Goal: Transaction & Acquisition: Obtain resource

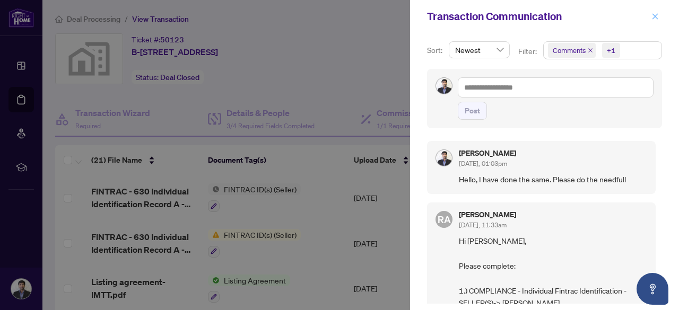
click at [653, 15] on icon "close" at bounding box center [655, 16] width 6 height 6
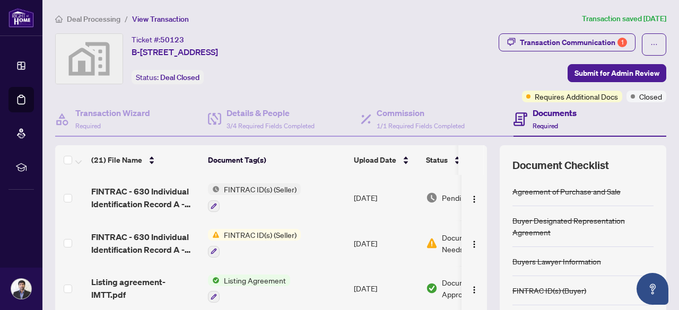
click at [302, 91] on div "Ticket #: 50123 B-[STREET_ADDRESS] Status: Deal Closed" at bounding box center [205, 67] width 305 height 69
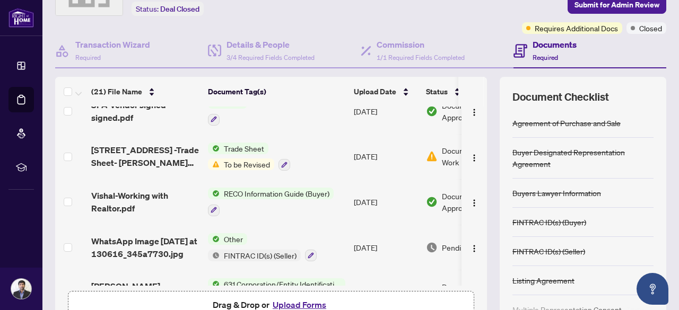
scroll to position [565, 0]
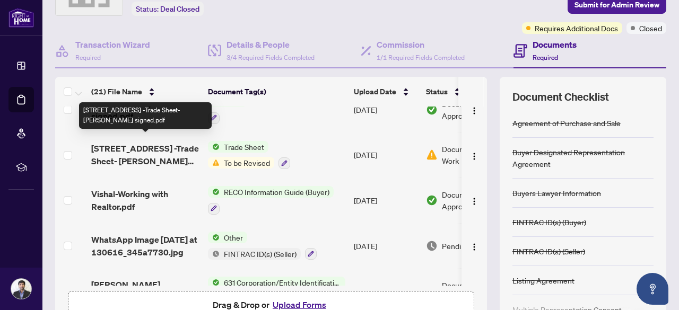
click at [108, 148] on span "[STREET_ADDRESS] -Trade Sheet- [PERSON_NAME] signed.pdf" at bounding box center [145, 154] width 108 height 25
